Goal: Task Accomplishment & Management: Manage account settings

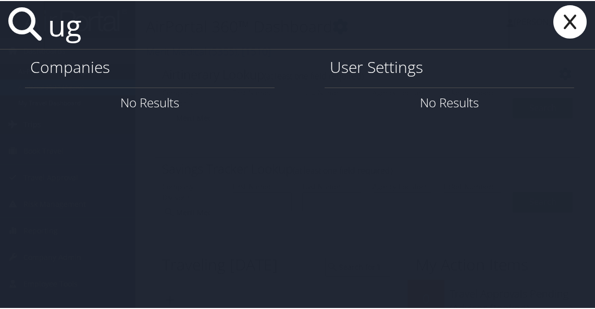
type input "u"
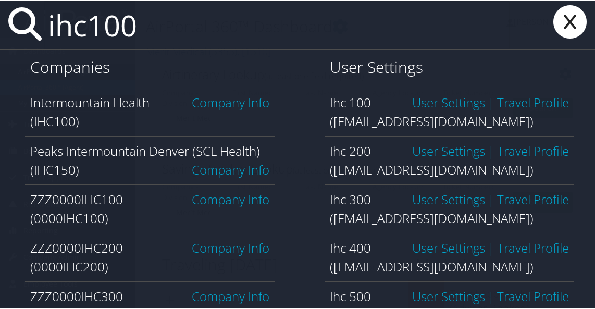
type input "ihc100"
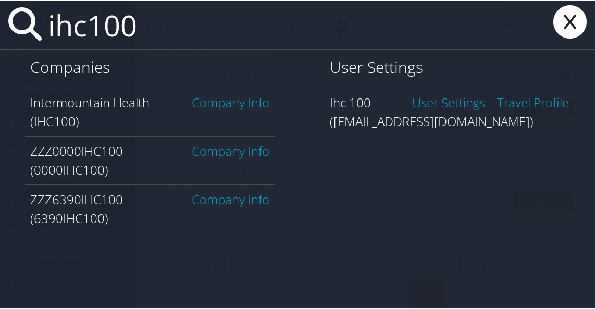
click at [225, 104] on link "Company Info" at bounding box center [231, 101] width 78 height 17
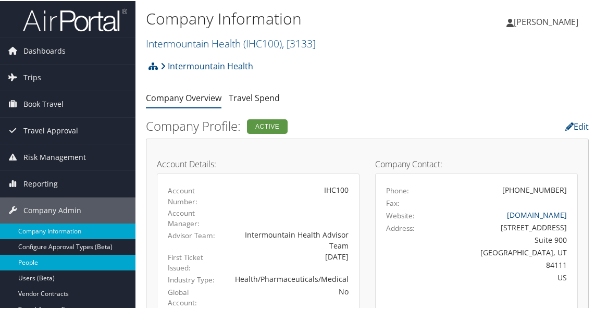
click at [56, 262] on link "People" at bounding box center [67, 262] width 135 height 16
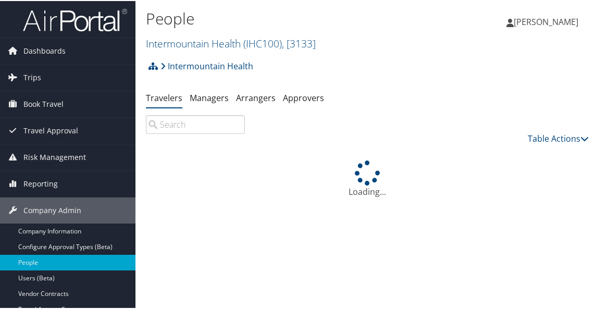
click at [183, 128] on input "search" at bounding box center [195, 123] width 99 height 19
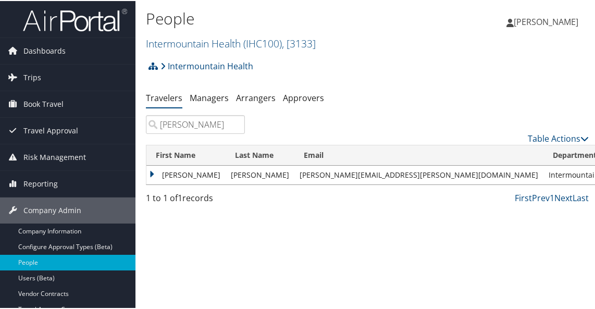
type input "steven klomp"
click at [154, 172] on td "Steven" at bounding box center [185, 174] width 79 height 19
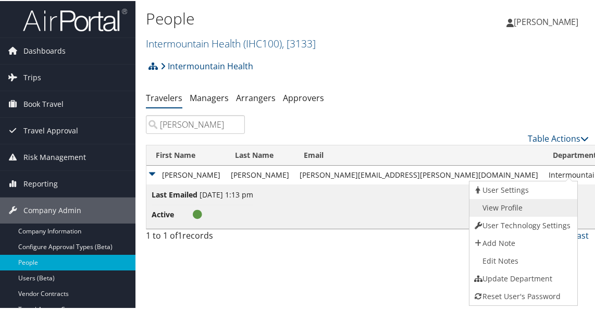
click at [505, 202] on link "View Profile" at bounding box center [522, 207] width 106 height 18
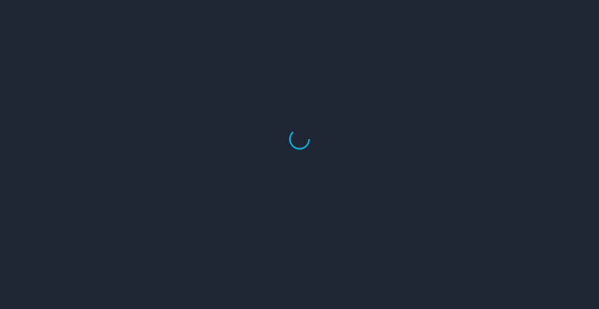
select select "US"
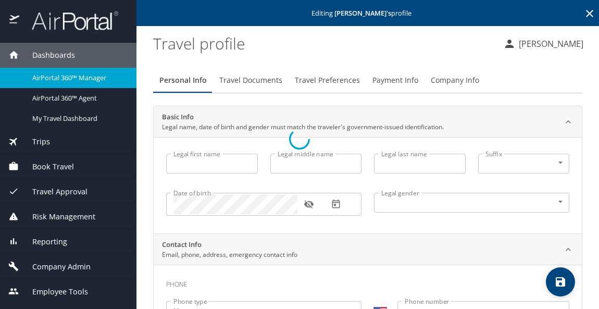
type input "Steven"
type input "Aaron O'Connor"
type input "Klomp"
type input "Male"
type input "Shannon"
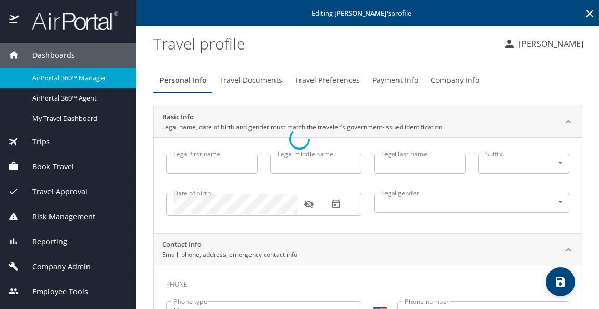
type input "Klomp"
type input "(435) 705-8414"
select select "US"
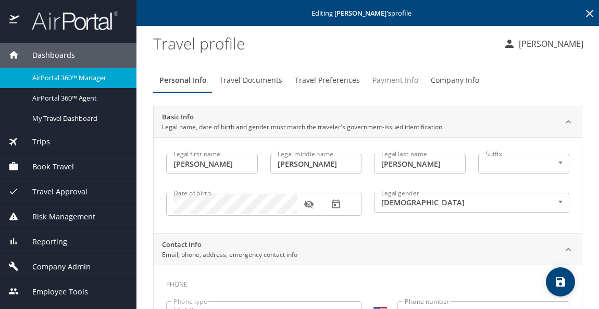
click at [407, 79] on span "Payment Info" at bounding box center [395, 80] width 46 height 13
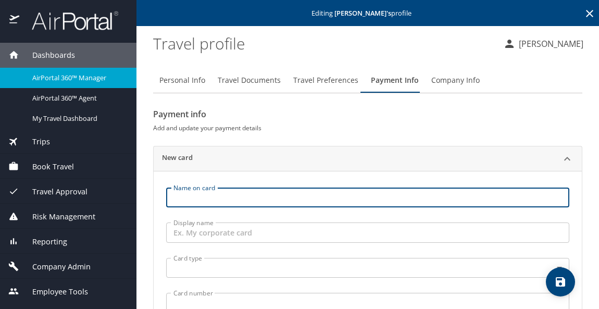
click at [214, 196] on input "Name on card" at bounding box center [367, 198] width 403 height 20
type input "Steven Klomp"
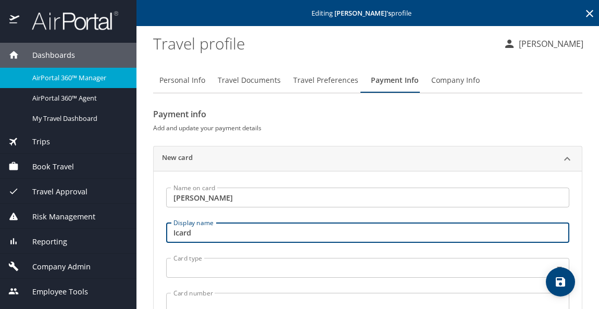
type input "Icard"
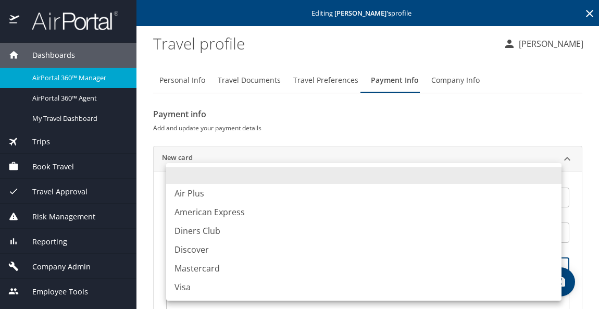
click at [216, 262] on body "Dashboards AirPortal 360™ Manager AirPortal 360™ Agent My Travel Dashboard Trip…" at bounding box center [299, 154] width 599 height 309
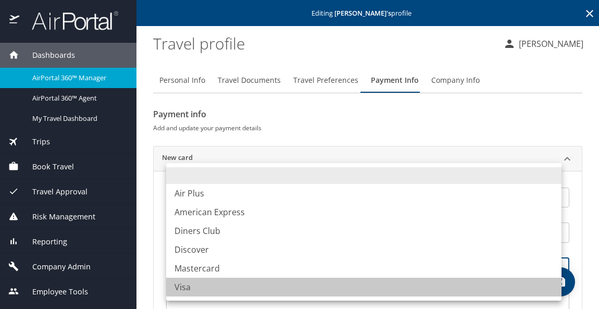
click at [182, 290] on li "Visa" at bounding box center [363, 287] width 395 height 19
type input "VI"
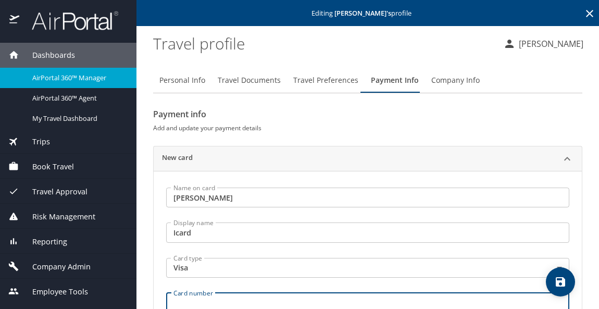
click at [191, 301] on input "Card number" at bounding box center [367, 303] width 403 height 20
type input "4485593700209299"
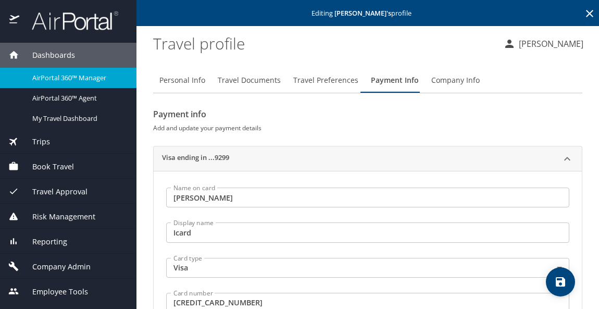
scroll to position [151, 0]
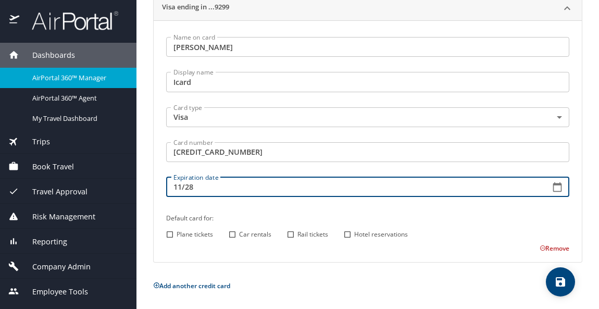
type input "11/28"
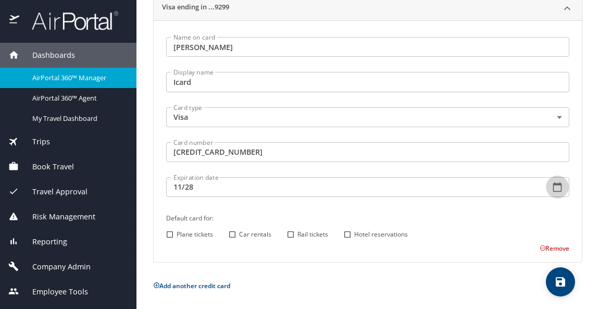
click at [170, 232] on input "Plane tickets" at bounding box center [170, 235] width 14 height 14
checkbox input "true"
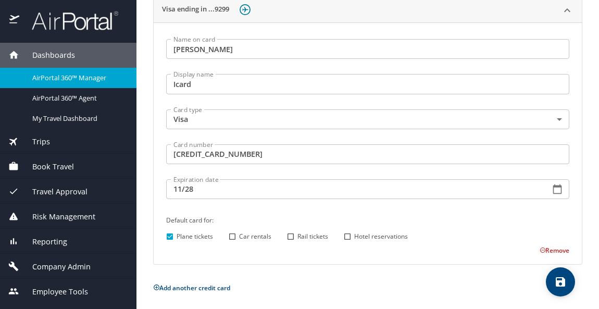
click at [349, 236] on input "Hotel reservations" at bounding box center [348, 237] width 14 height 14
checkbox input "true"
click at [562, 278] on icon "save" at bounding box center [560, 281] width 9 height 9
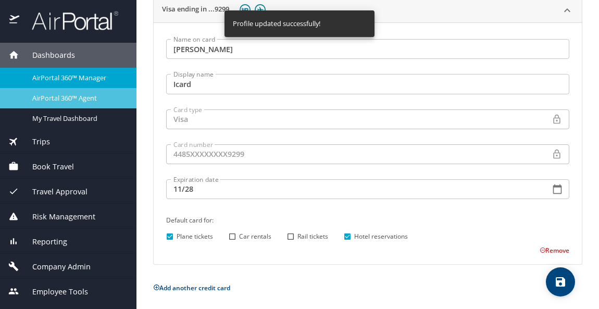
click at [90, 104] on div "AirPortal 360™ Agent" at bounding box center [68, 98] width 120 height 12
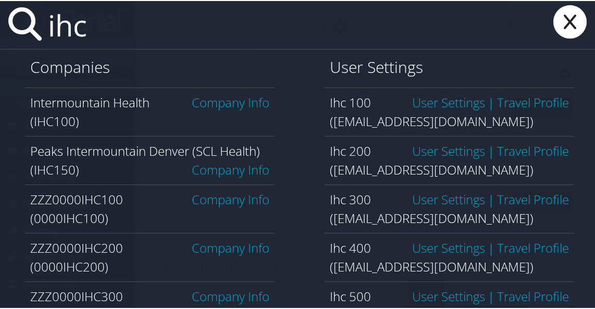
type input "ihc100"
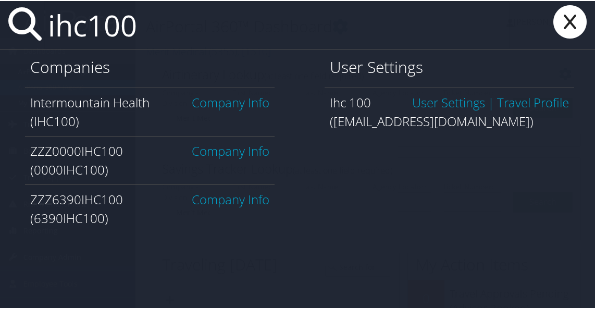
click at [220, 101] on link "Company Info" at bounding box center [231, 101] width 78 height 17
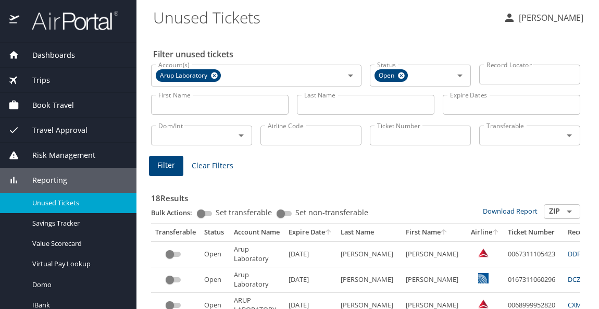
click at [344, 107] on input "Last Name" at bounding box center [366, 105] width 138 height 20
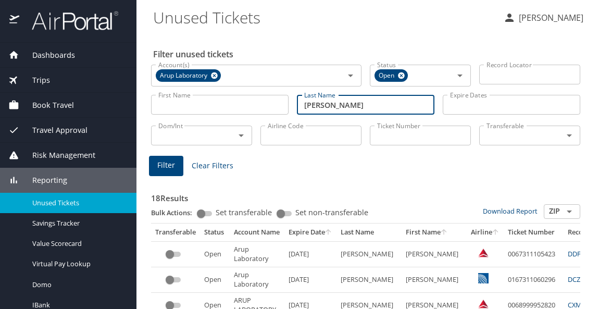
type input "ALTWIES"
click at [176, 165] on button "Filter" at bounding box center [166, 166] width 34 height 20
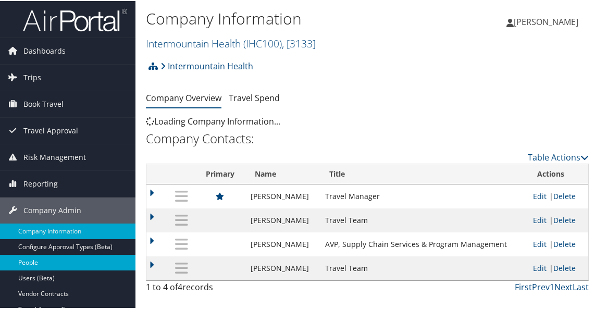
click at [42, 255] on link "People" at bounding box center [67, 262] width 135 height 16
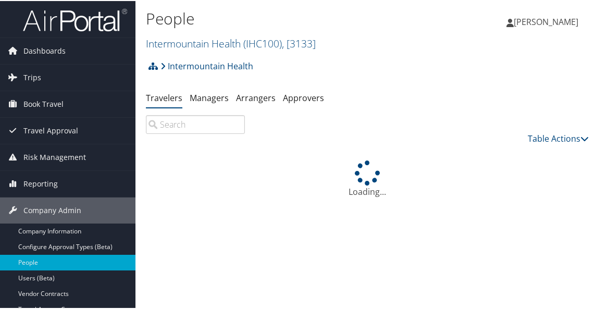
click at [200, 120] on input "search" at bounding box center [195, 123] width 99 height 19
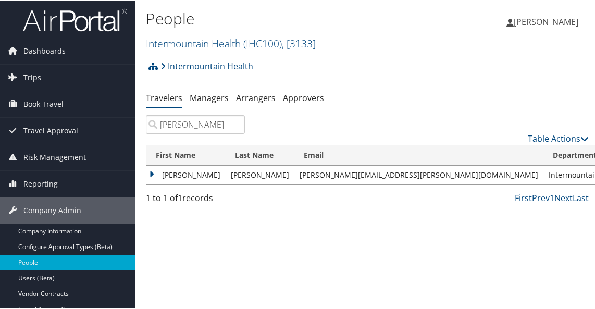
type input "[PERSON_NAME]"
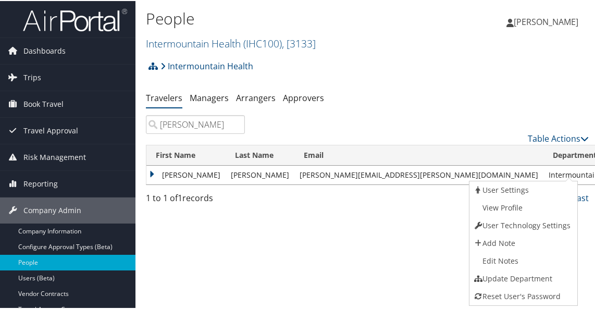
click at [523, 204] on link "View Profile" at bounding box center [522, 207] width 106 height 18
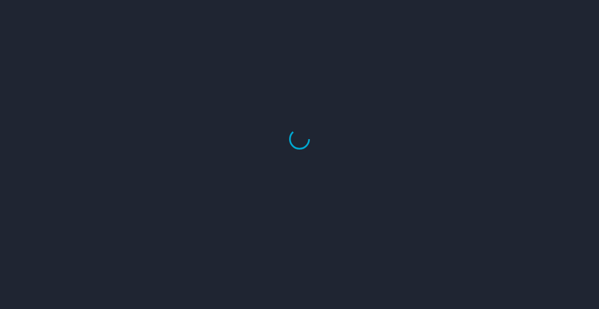
select select "US"
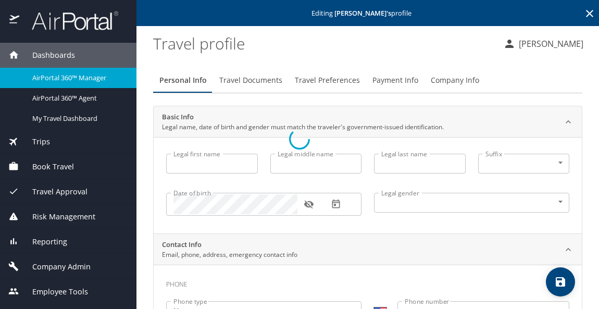
type input "[PERSON_NAME]"
type input "N"
type input "[PERSON_NAME]"
type input "[DEMOGRAPHIC_DATA]"
type input "Jennifer"
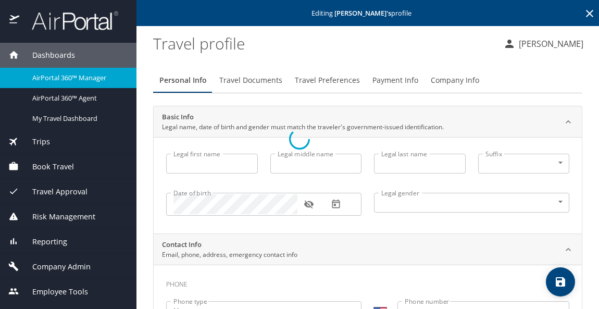
type input "Swanson"
select select "EG"
type input "088 613346"
select select "US"
select select "EG"
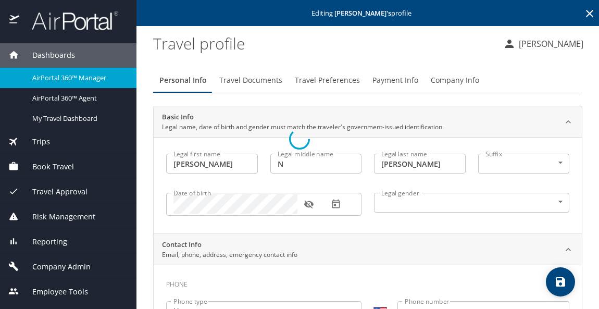
select select "EG"
click at [404, 81] on span "Payment Info" at bounding box center [395, 80] width 46 height 13
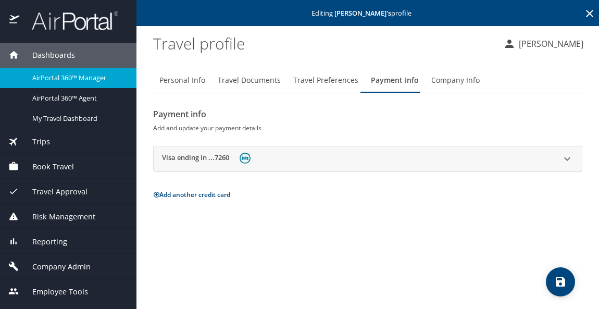
click at [510, 162] on div "Visa ending in ...7260" at bounding box center [358, 159] width 393 height 16
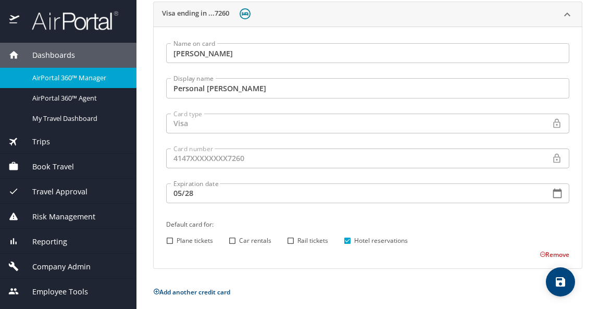
scroll to position [151, 0]
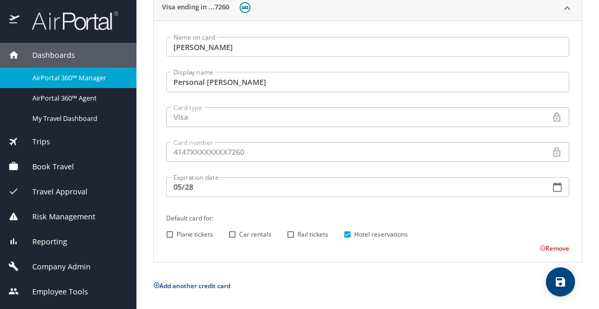
click at [202, 285] on button "Add another credit card" at bounding box center [191, 285] width 77 height 9
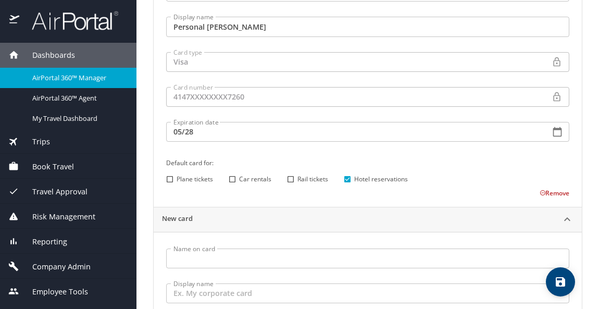
scroll to position [255, 0]
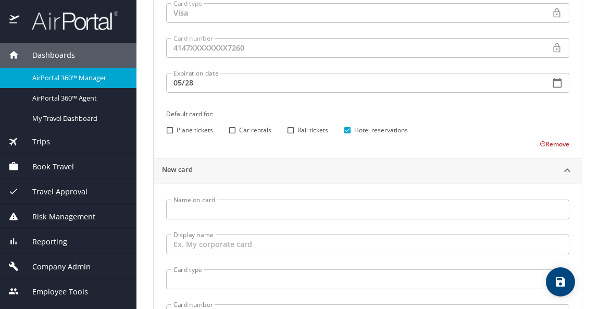
click at [225, 212] on input "Name on card" at bounding box center [367, 210] width 403 height 20
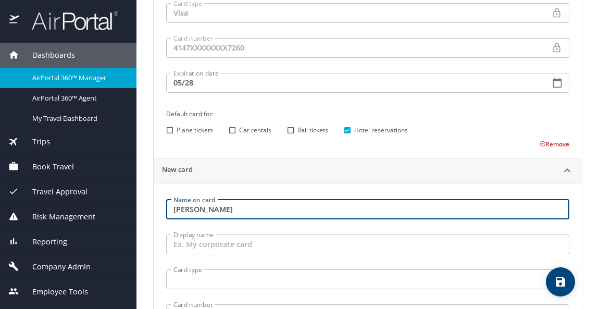
type input "Geoff Swanson"
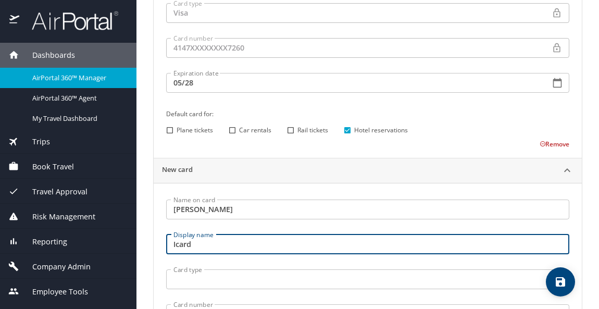
type input "Icard"
click at [218, 282] on body "Dashboards AirPortal 360™ Manager AirPortal 360™ Agent My Travel Dashboard Trip…" at bounding box center [299, 154] width 599 height 309
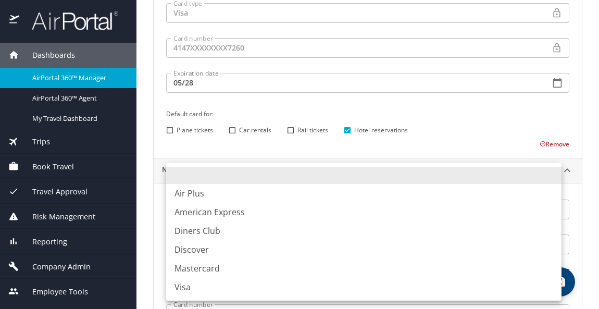
click at [218, 282] on li "Visa" at bounding box center [363, 287] width 395 height 19
type input "VI"
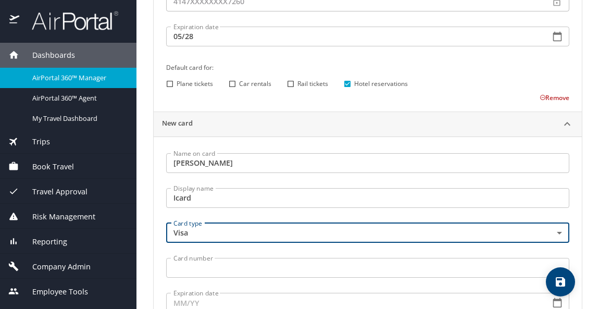
scroll to position [359, 0]
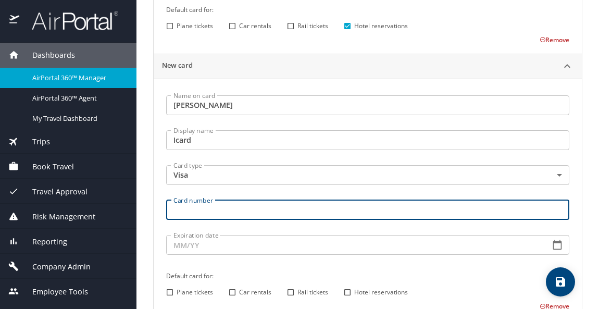
click at [217, 212] on input "Card number" at bounding box center [367, 210] width 403 height 20
type input "4485596027556151"
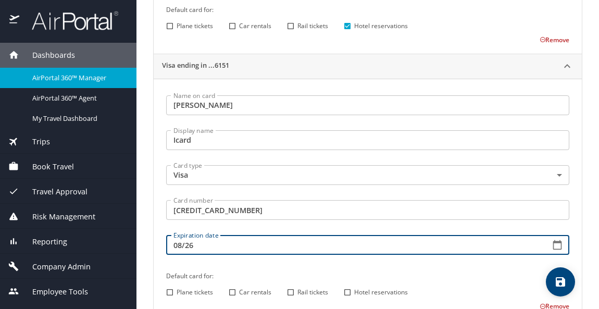
type input "08/26"
drag, startPoint x: 169, startPoint y: 286, endPoint x: 194, endPoint y: 289, distance: 24.7
click at [170, 288] on input "Plane tickets" at bounding box center [170, 292] width 14 height 14
checkbox input "true"
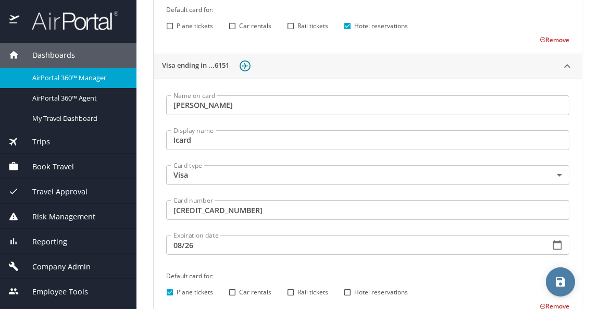
click at [565, 279] on icon "save" at bounding box center [560, 282] width 13 height 13
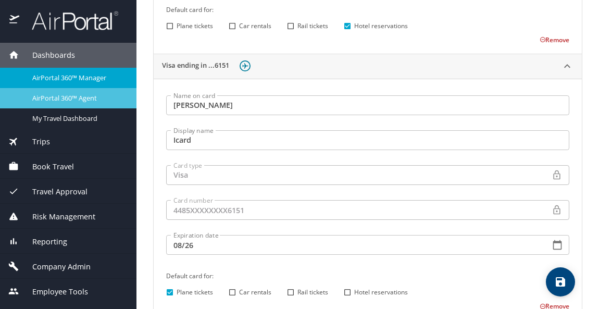
click at [86, 94] on span "AirPortal 360™ Agent" at bounding box center [78, 98] width 92 height 10
